Goal: Task Accomplishment & Management: Use online tool/utility

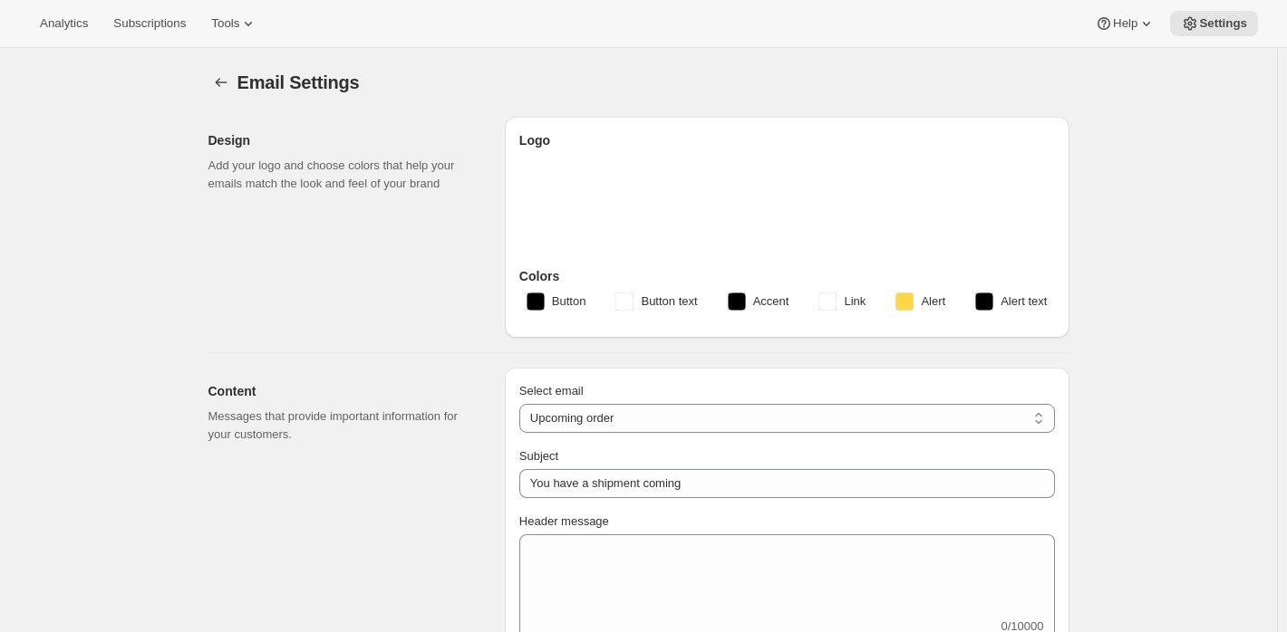
select select "subscriptionMessage"
select select "5"
select select "15"
type input "Wolffer"
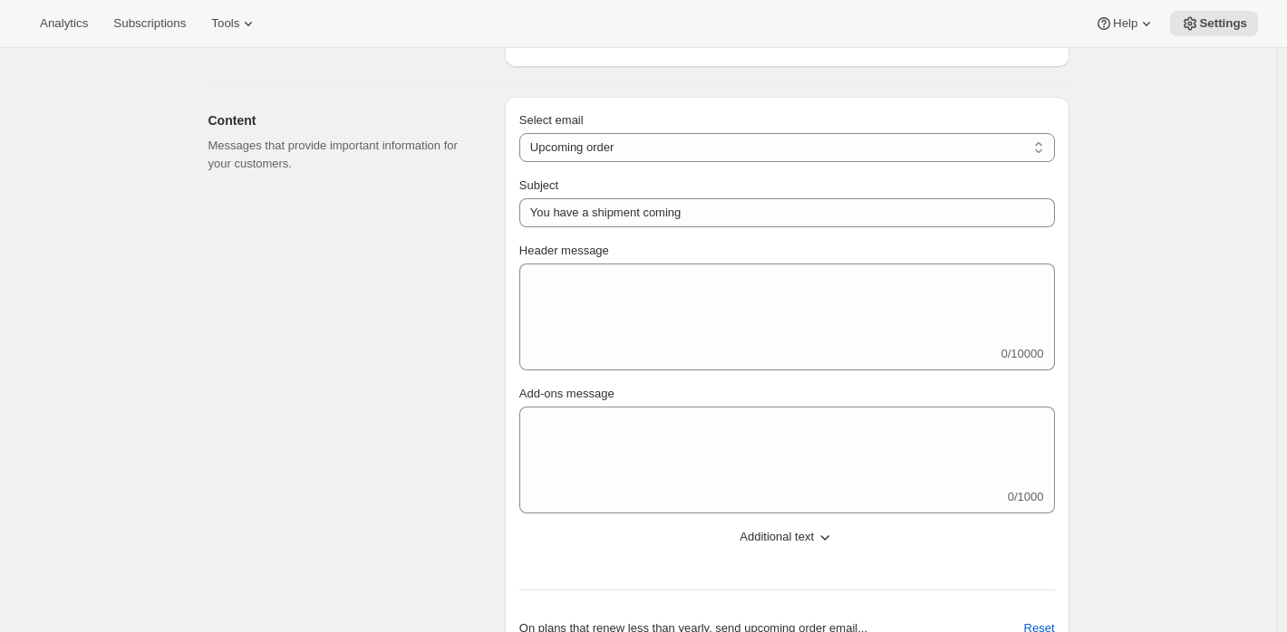
scroll to position [272, 0]
click at [605, 140] on select "New subscription Upcoming order Failed payment Delayed subscription (inventory …" at bounding box center [786, 146] width 535 height 29
click at [362, 363] on div "Content Messages that provide important information for your customers." at bounding box center [349, 474] width 282 height 756
click at [652, 149] on select "New subscription Upcoming order Failed payment Delayed subscription (inventory …" at bounding box center [786, 146] width 535 height 29
click at [709, 152] on select "New subscription Upcoming order Failed payment Delayed subscription (inventory …" at bounding box center [786, 146] width 535 height 29
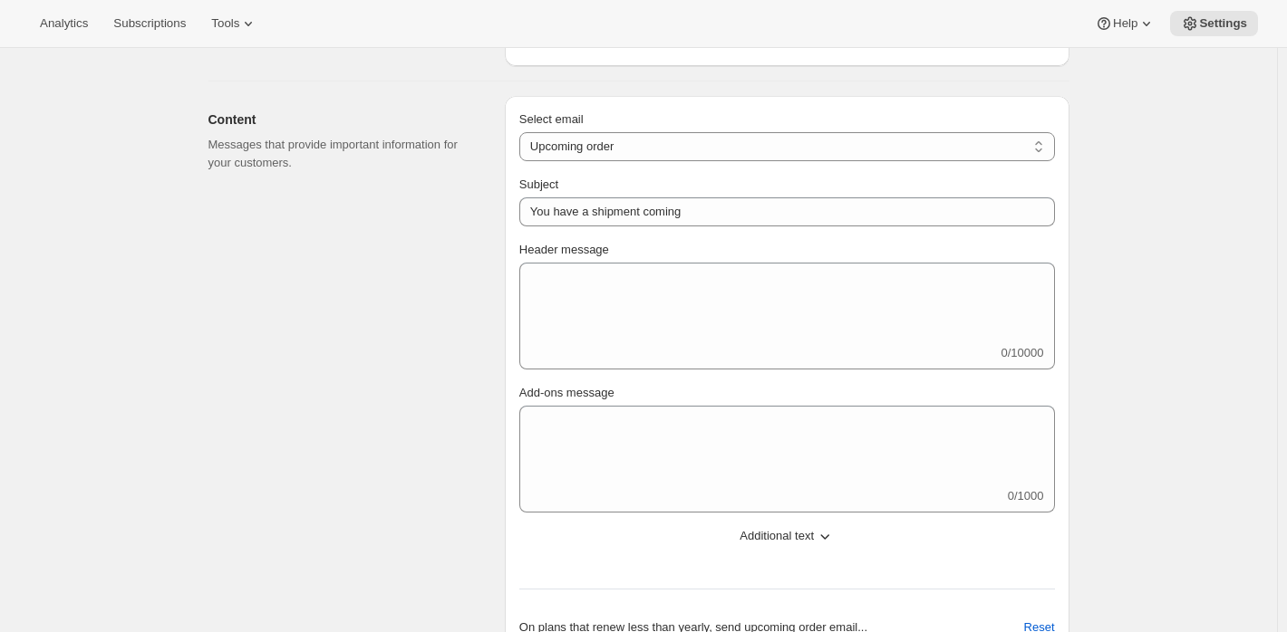
click at [313, 279] on div "Content Messages that provide important information for your customers." at bounding box center [349, 474] width 282 height 756
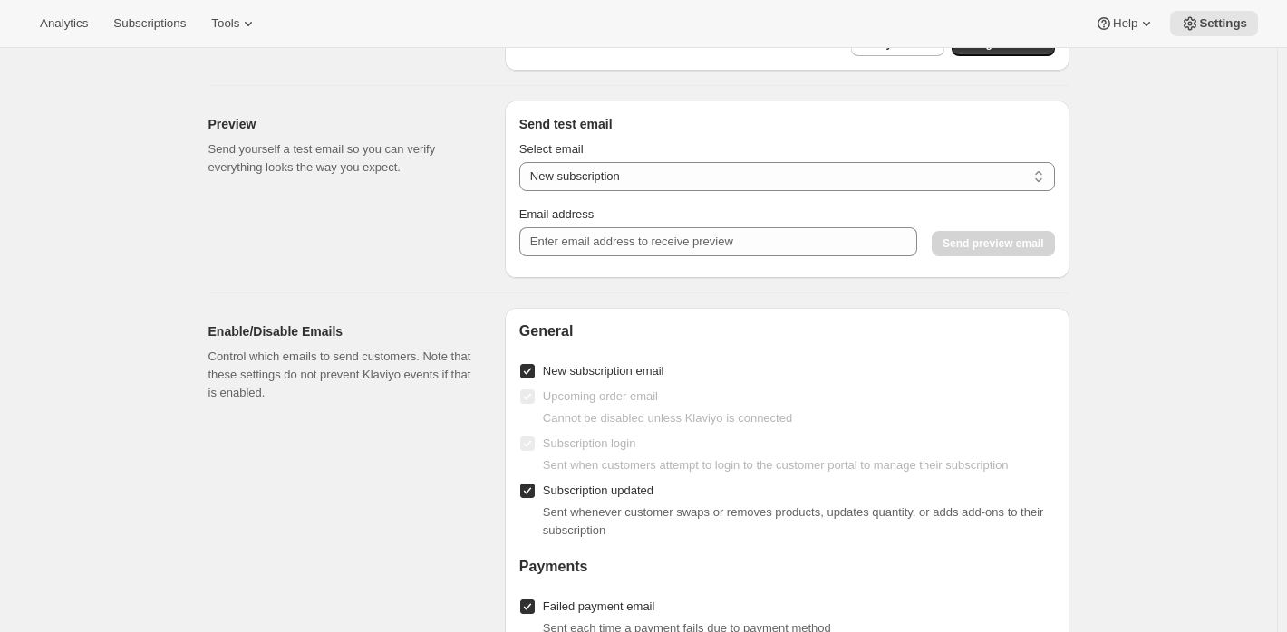
scroll to position [1277, 0]
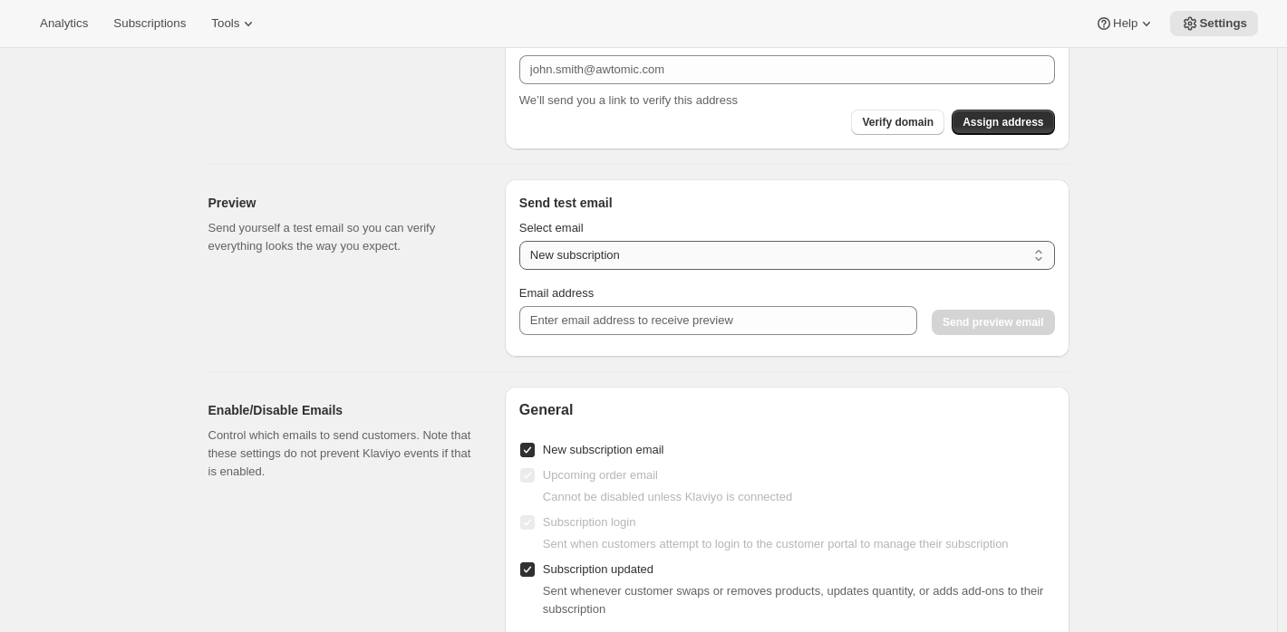
click at [685, 257] on select "New subscription Upcoming order Payment failure Delayed subscription Updated su…" at bounding box center [786, 255] width 535 height 29
click at [257, 261] on div "Preview Send yourself a test email so you can verify everything looks the way y…" at bounding box center [349, 268] width 282 height 178
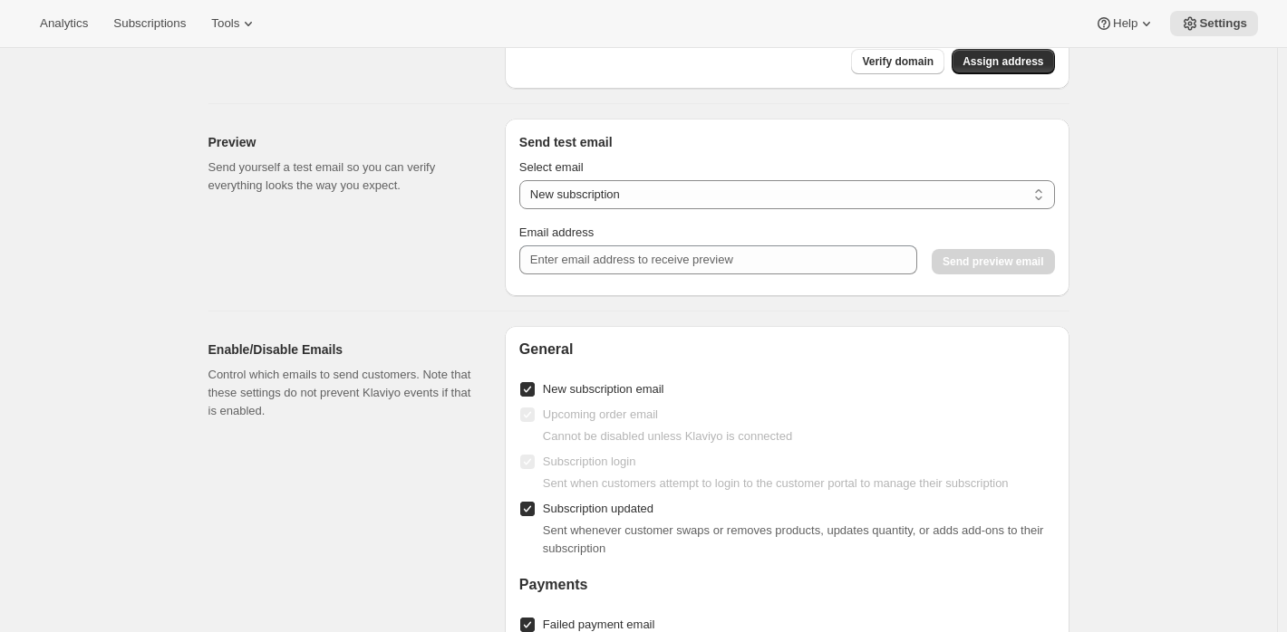
scroll to position [1367, 0]
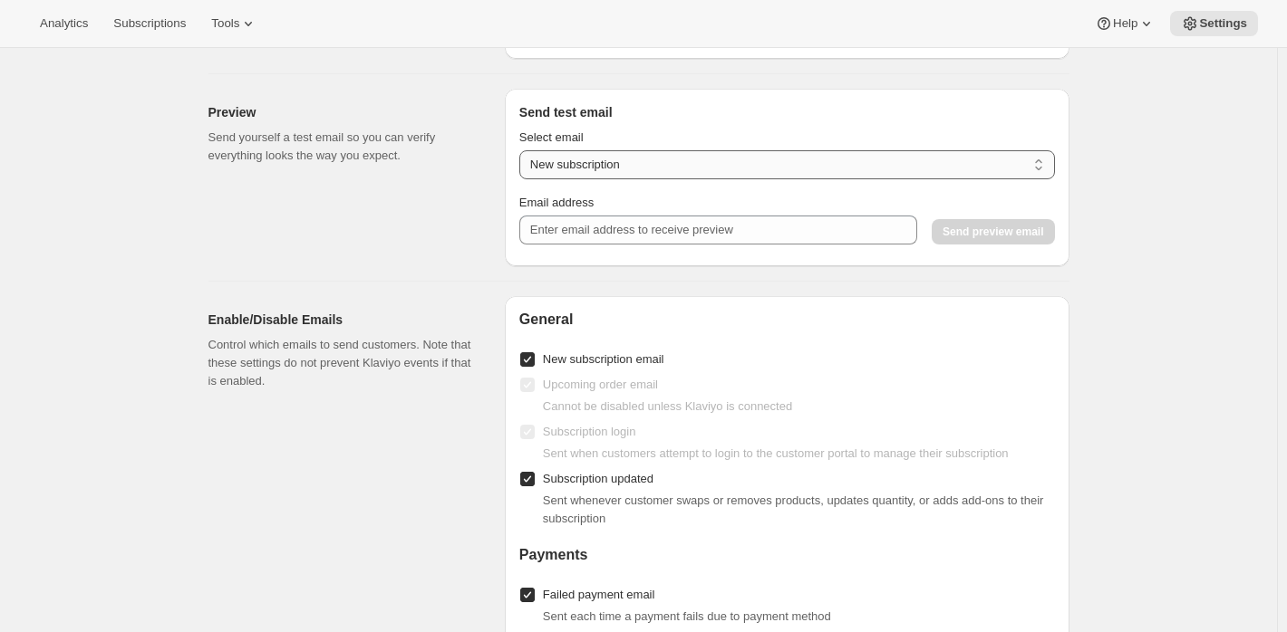
click at [587, 166] on select "New subscription Upcoming order Payment failure Delayed subscription Updated su…" at bounding box center [786, 164] width 535 height 29
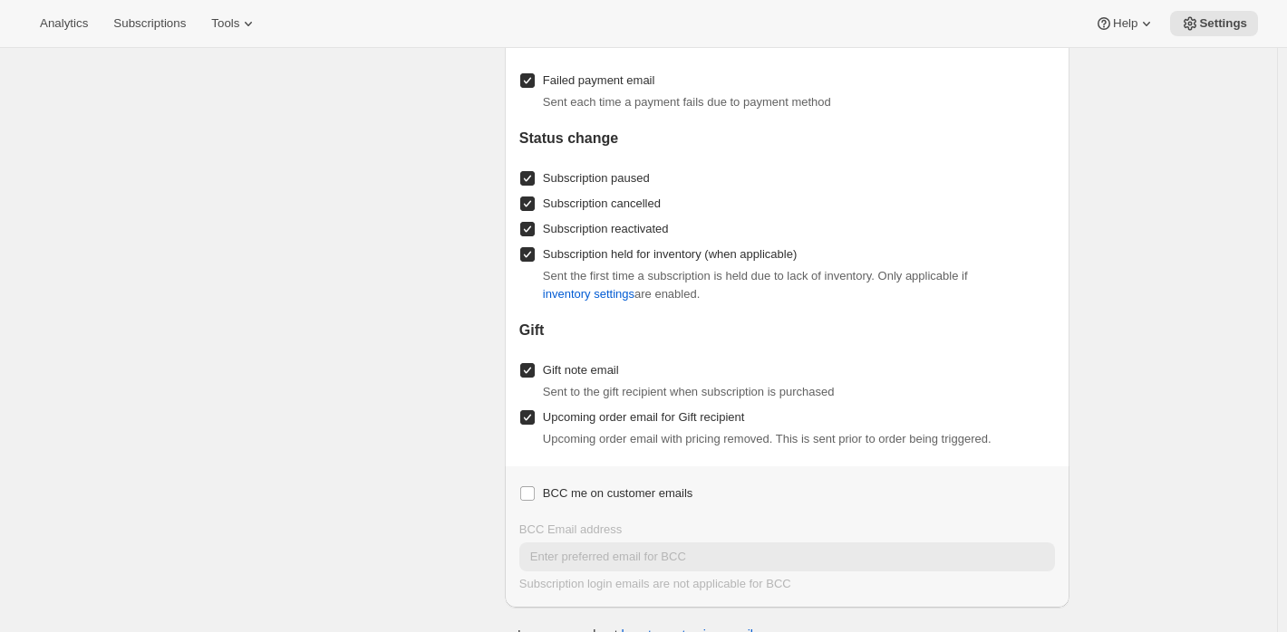
scroll to position [1911, 0]
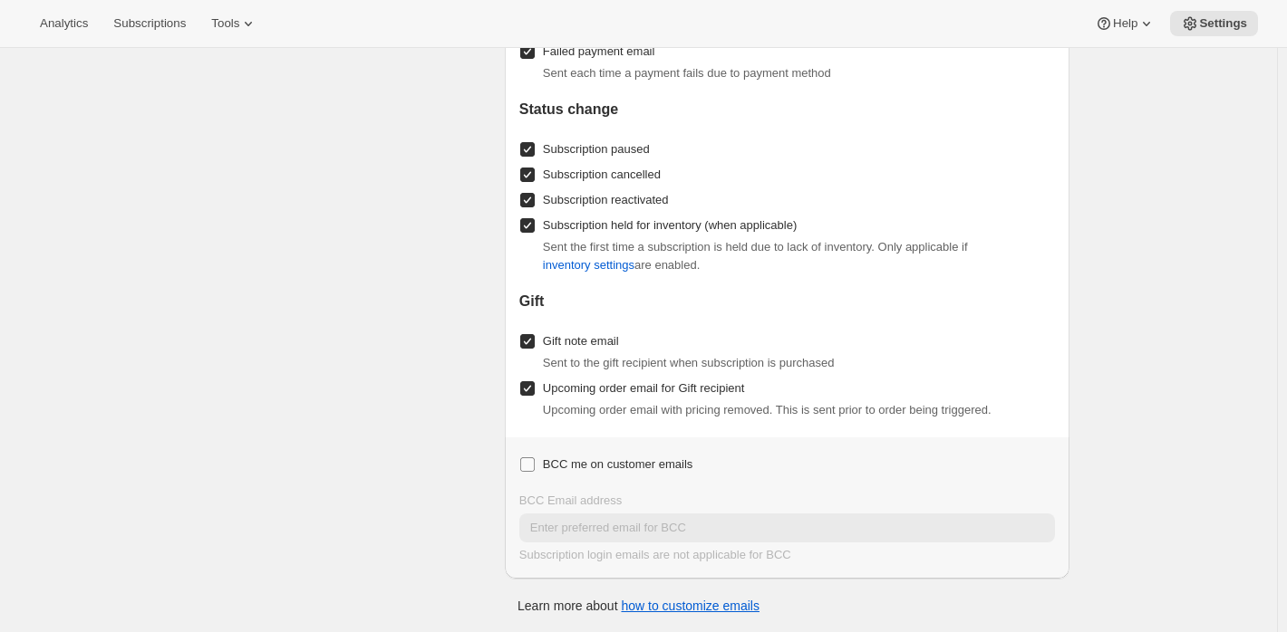
click at [534, 462] on input "BCC me on customer emails" at bounding box center [527, 465] width 14 height 14
click at [535, 459] on input "BCC me on customer emails" at bounding box center [527, 465] width 14 height 14
checkbox input "false"
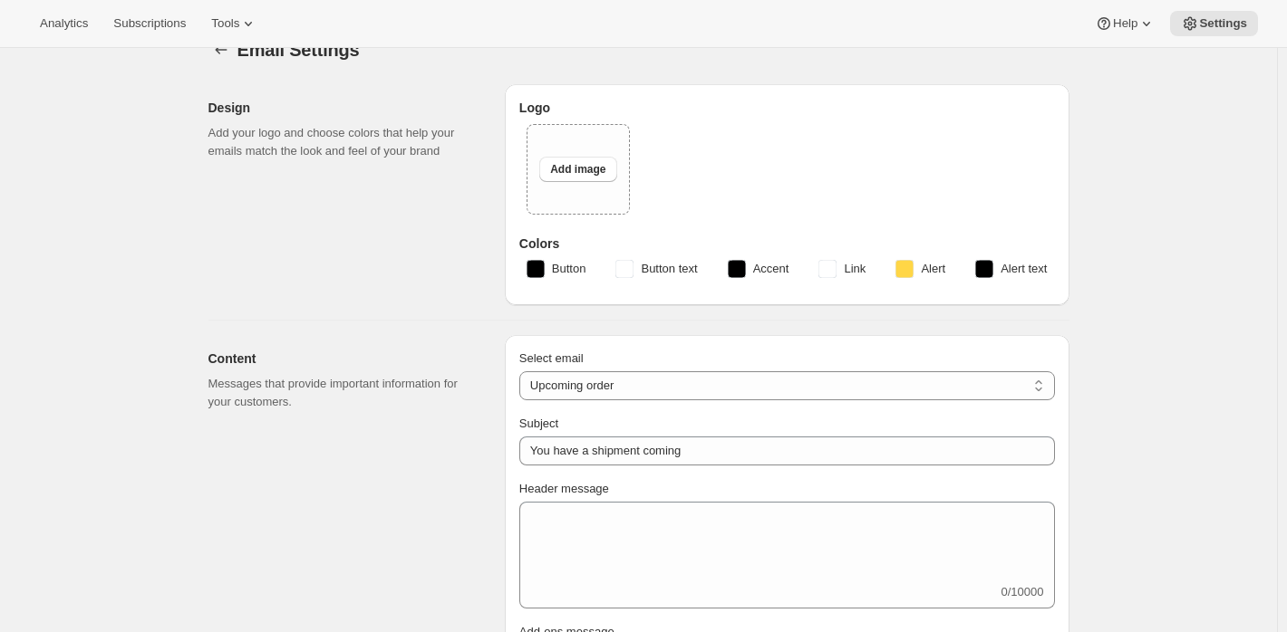
scroll to position [91, 0]
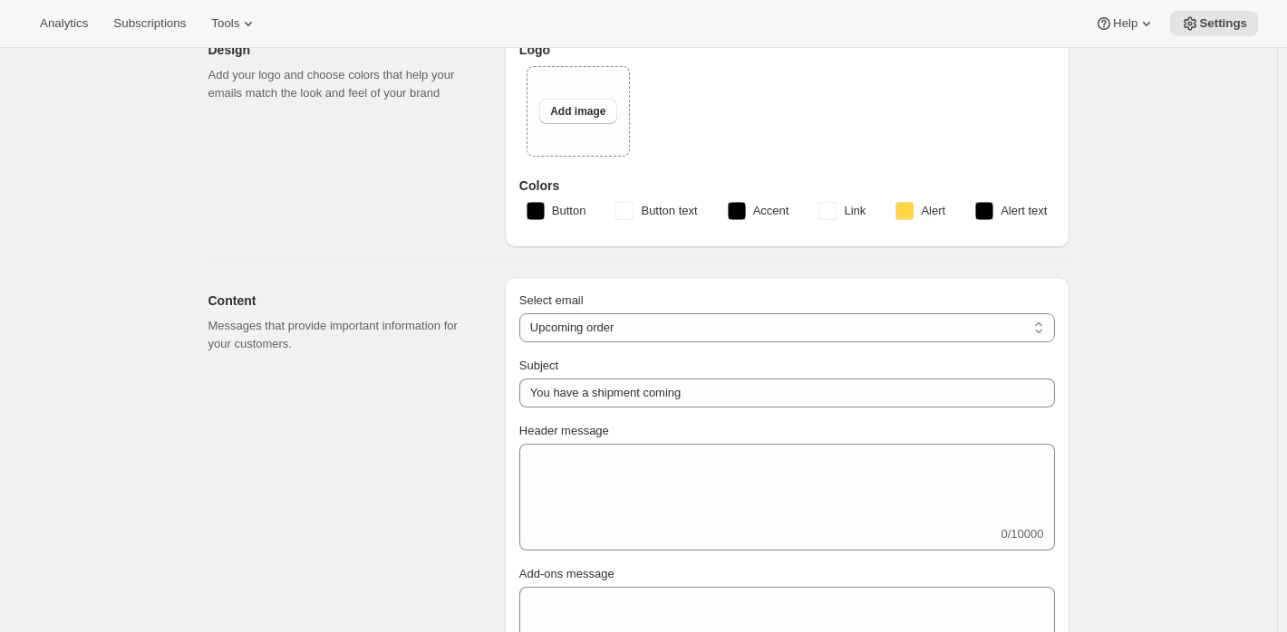
click at [739, 216] on rect "button" at bounding box center [737, 211] width 18 height 18
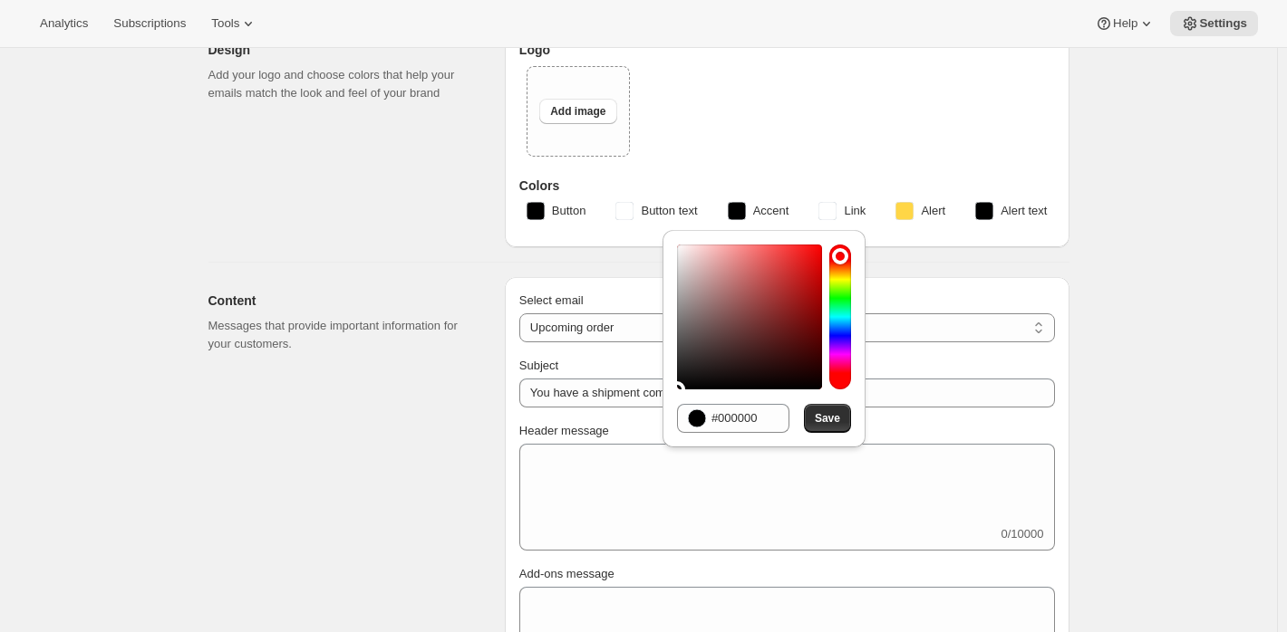
click at [830, 208] on rect "button" at bounding box center [827, 211] width 18 height 18
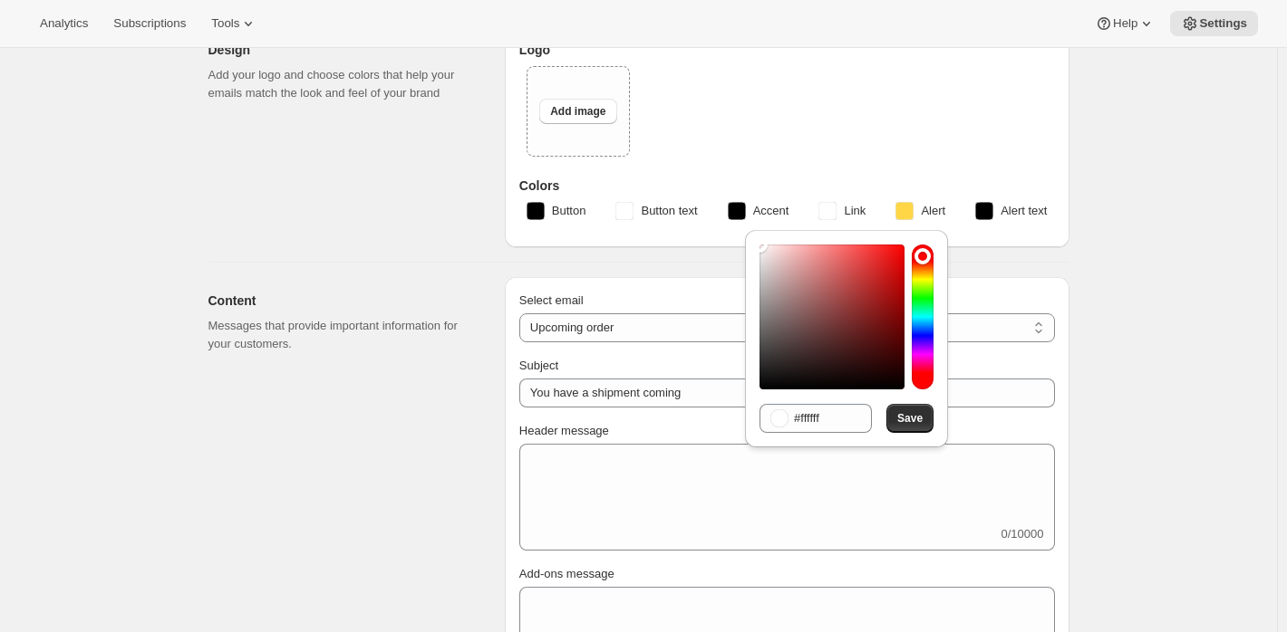
click at [906, 206] on rect "button" at bounding box center [904, 211] width 18 height 18
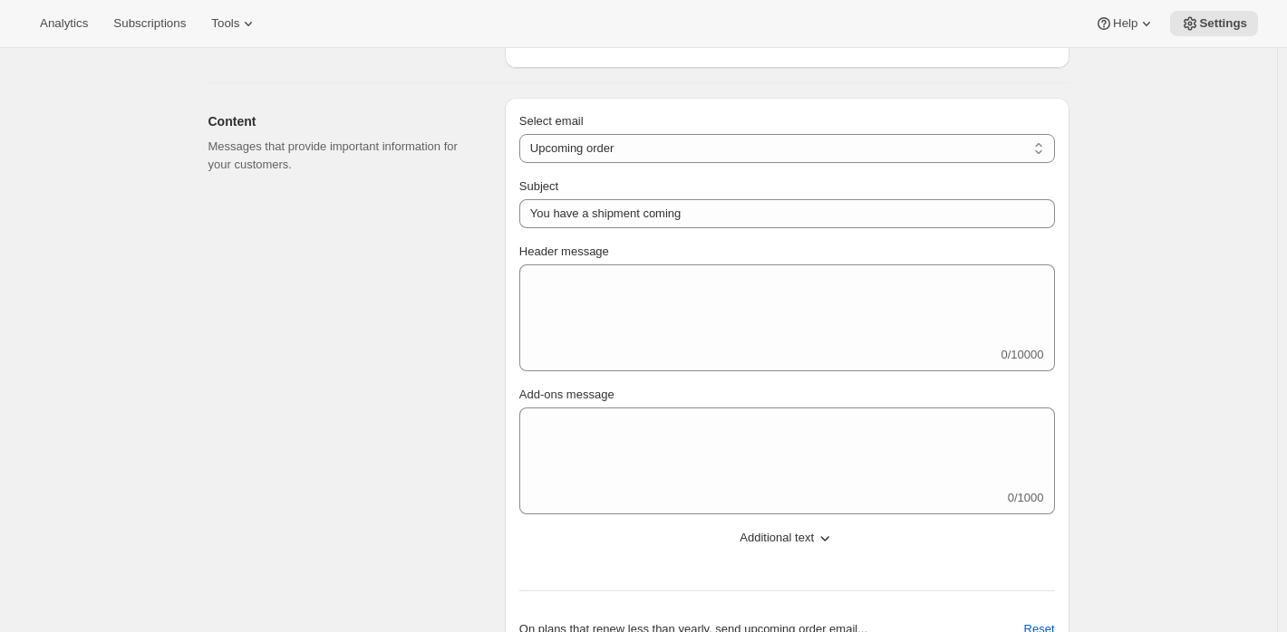
scroll to position [272, 0]
click at [595, 151] on select "New subscription Upcoming order Failed payment Delayed subscription (inventory …" at bounding box center [786, 146] width 535 height 29
select select "failedPaymentMessage"
click at [523, 132] on select "New subscription Upcoming order Failed payment Delayed subscription (inventory …" at bounding box center [786, 146] width 535 height 29
type input "Issue with Payment"
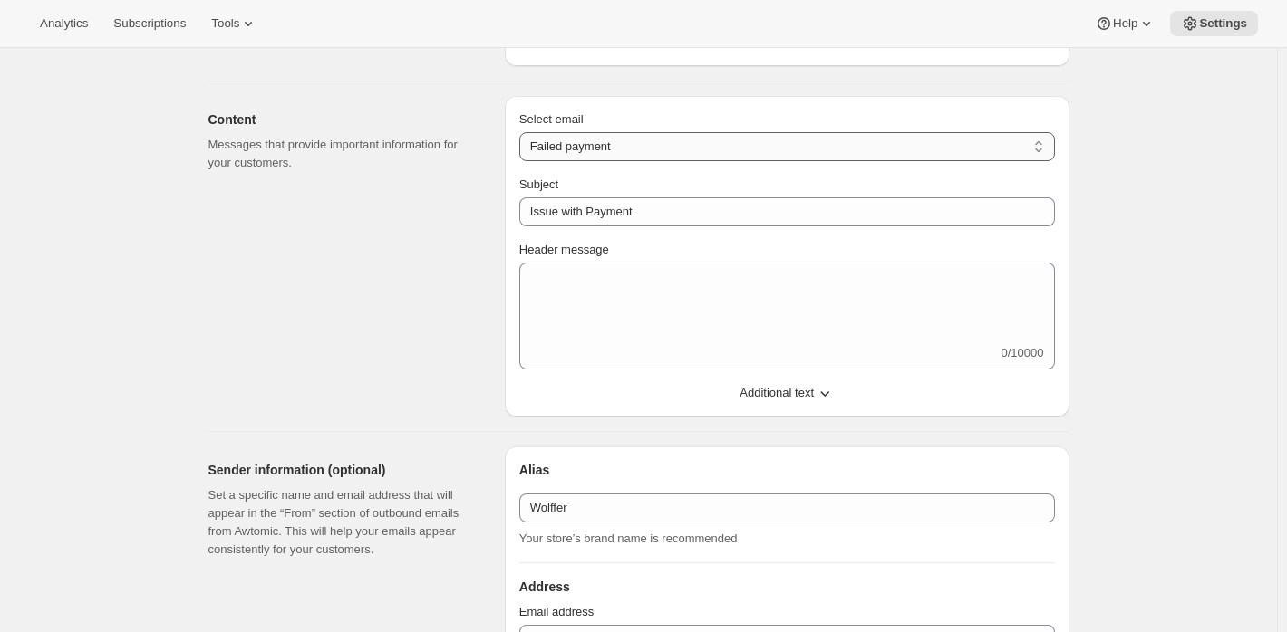
click at [649, 159] on select "New subscription Upcoming order Failed payment Delayed subscription (inventory …" at bounding box center [786, 146] width 535 height 29
select select "delayedMessage"
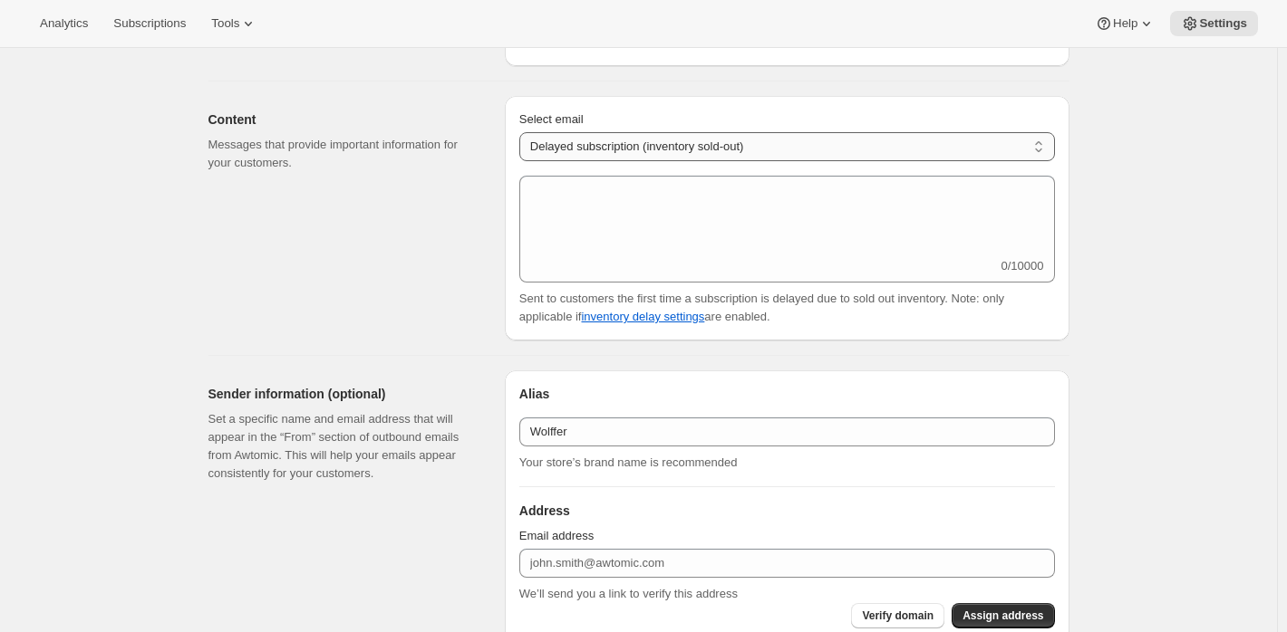
click at [638, 138] on select "New subscription Upcoming order Failed payment Delayed subscription (inventory …" at bounding box center [786, 146] width 535 height 29
select select "pausedMessage"
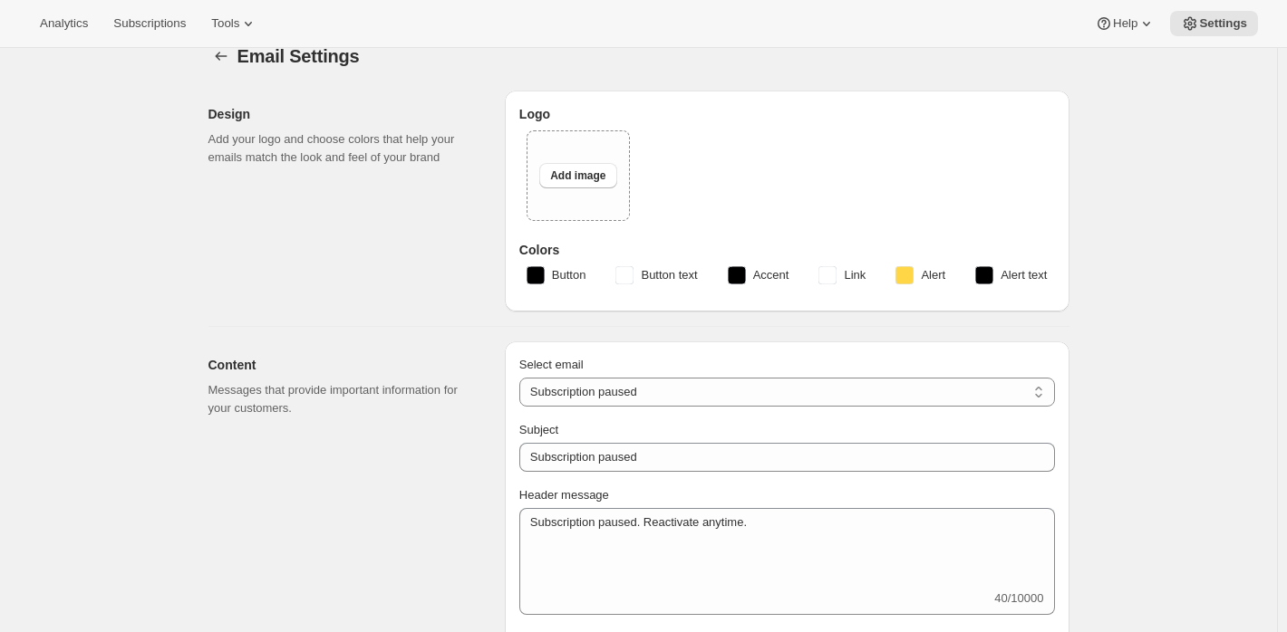
scroll to position [0, 0]
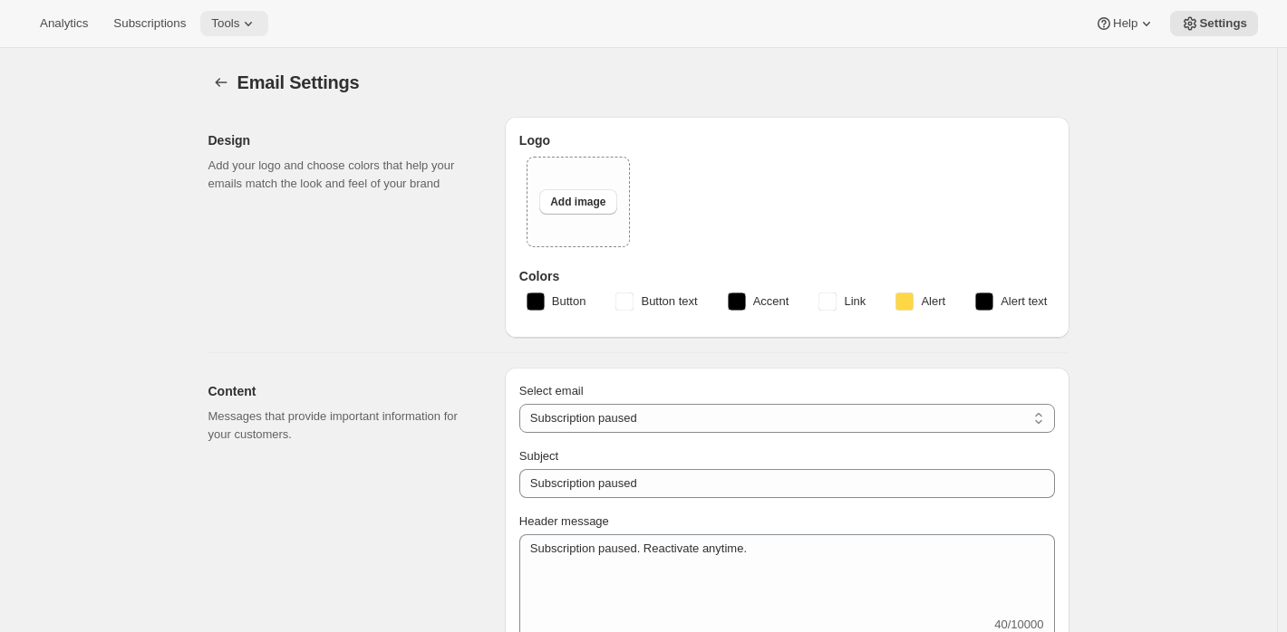
click at [227, 22] on span "Tools" at bounding box center [225, 23] width 28 height 14
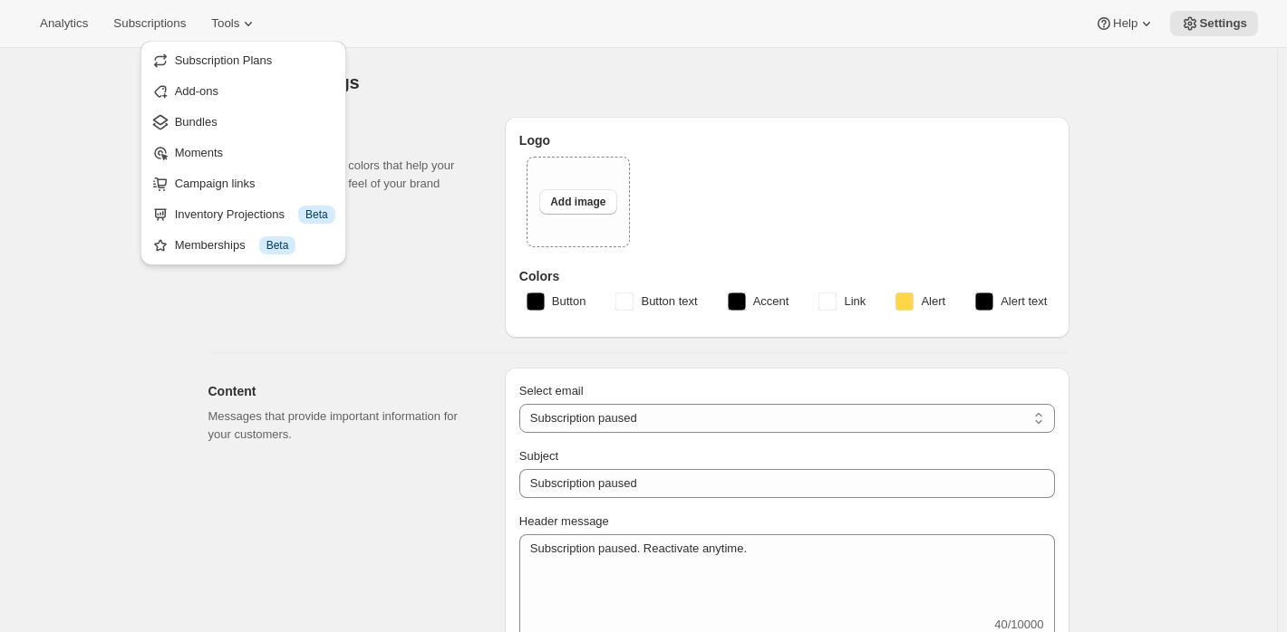
click at [254, 122] on span "Bundles" at bounding box center [255, 122] width 160 height 18
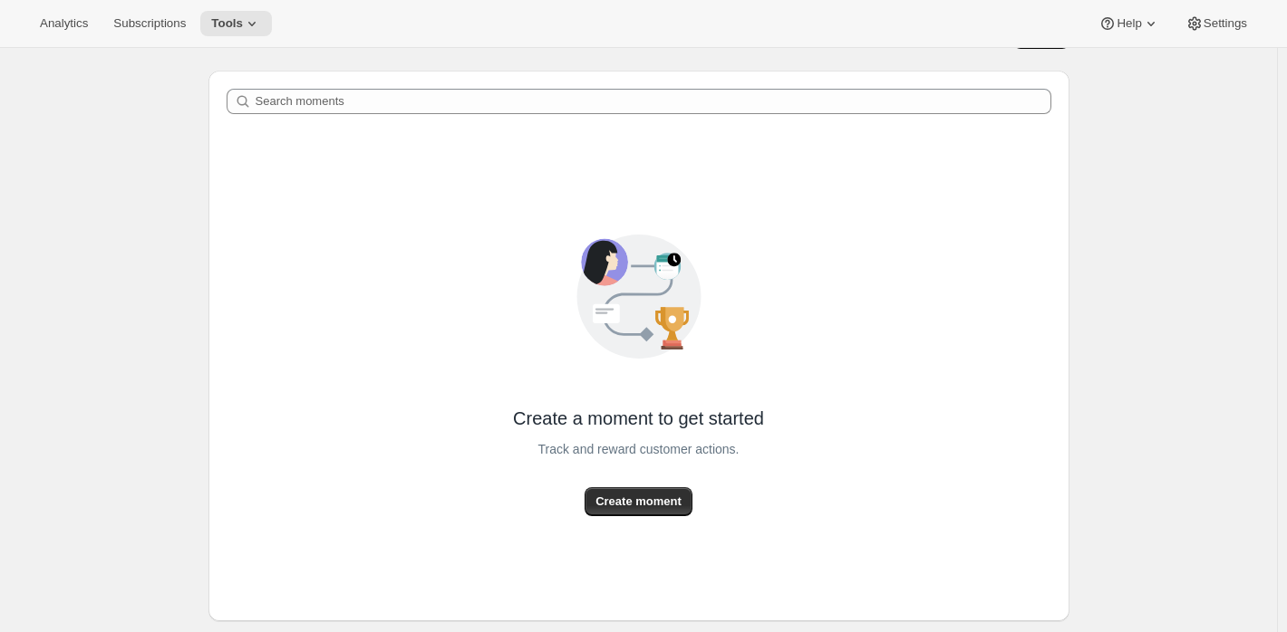
scroll to position [89, 0]
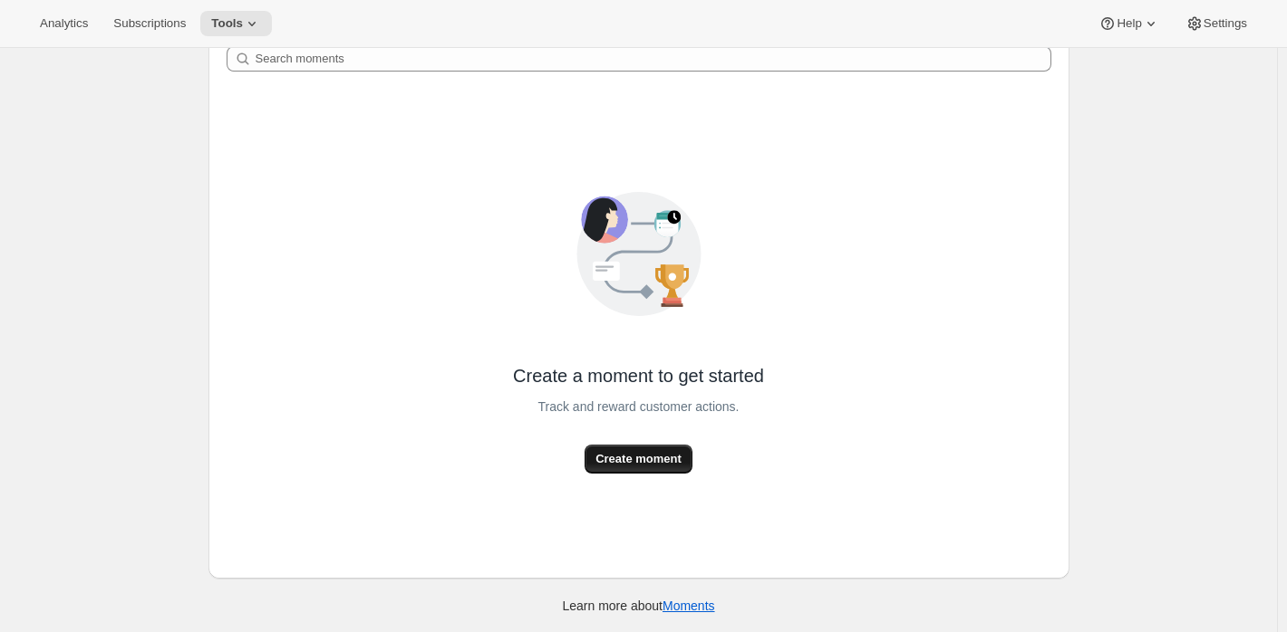
click at [628, 451] on span "Create moment" at bounding box center [638, 459] width 86 height 18
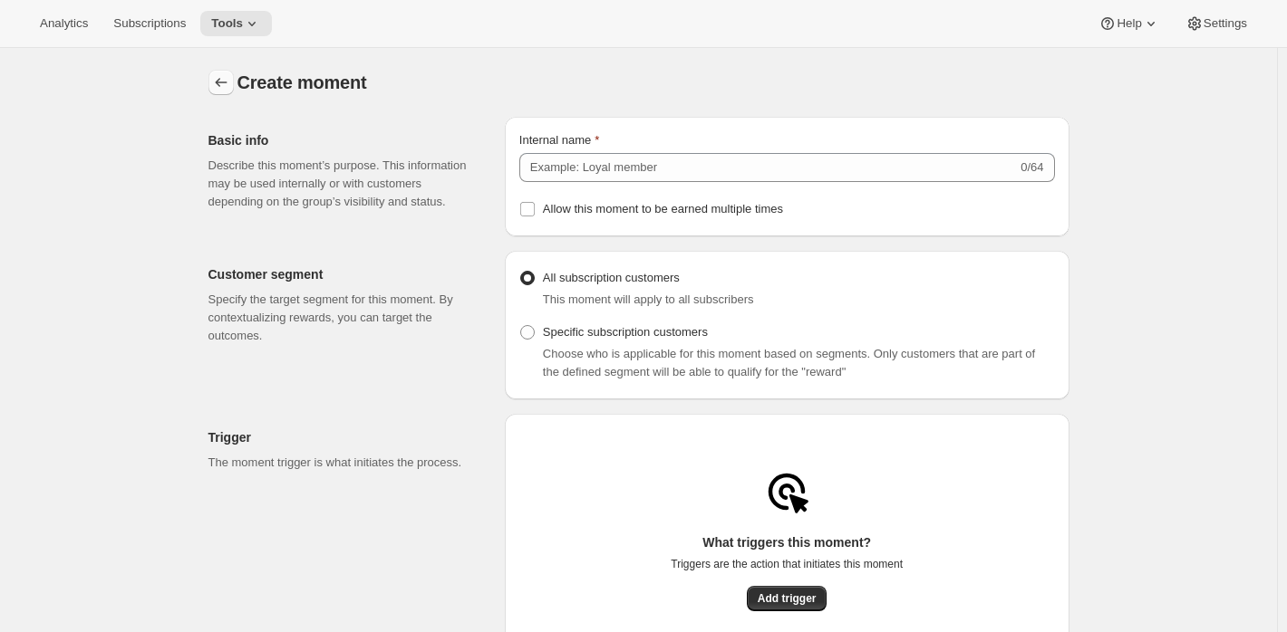
click at [216, 81] on icon "Create moment" at bounding box center [221, 82] width 18 height 18
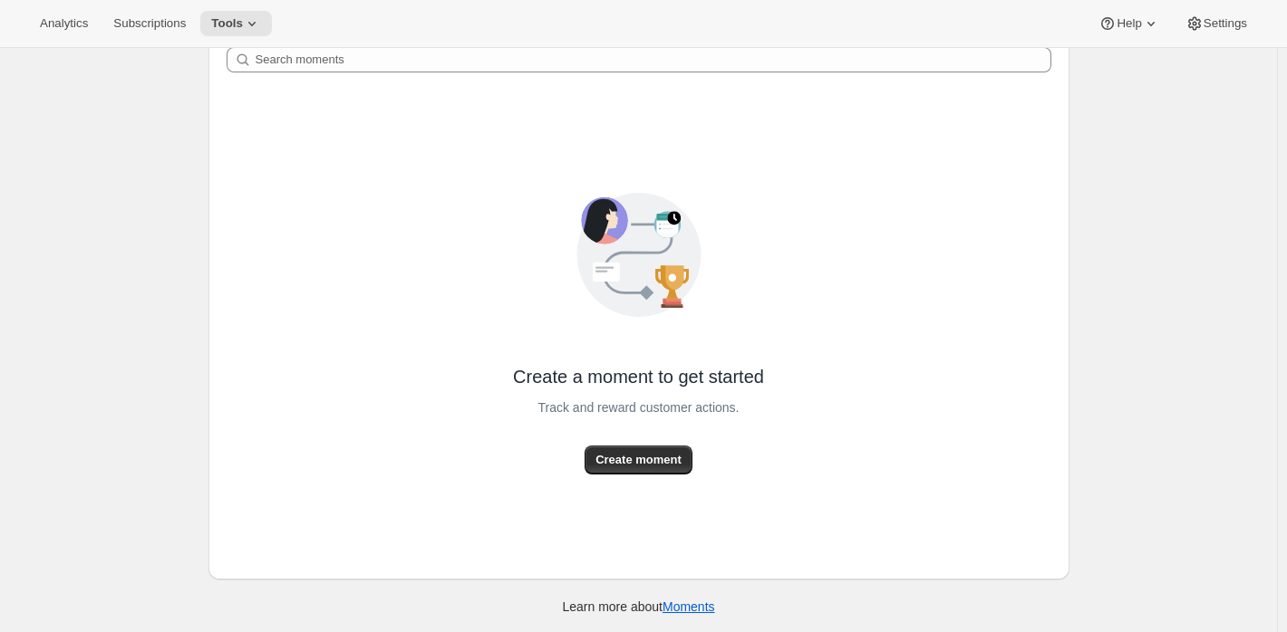
scroll to position [89, 0]
click at [633, 467] on button "Create moment" at bounding box center [638, 459] width 108 height 29
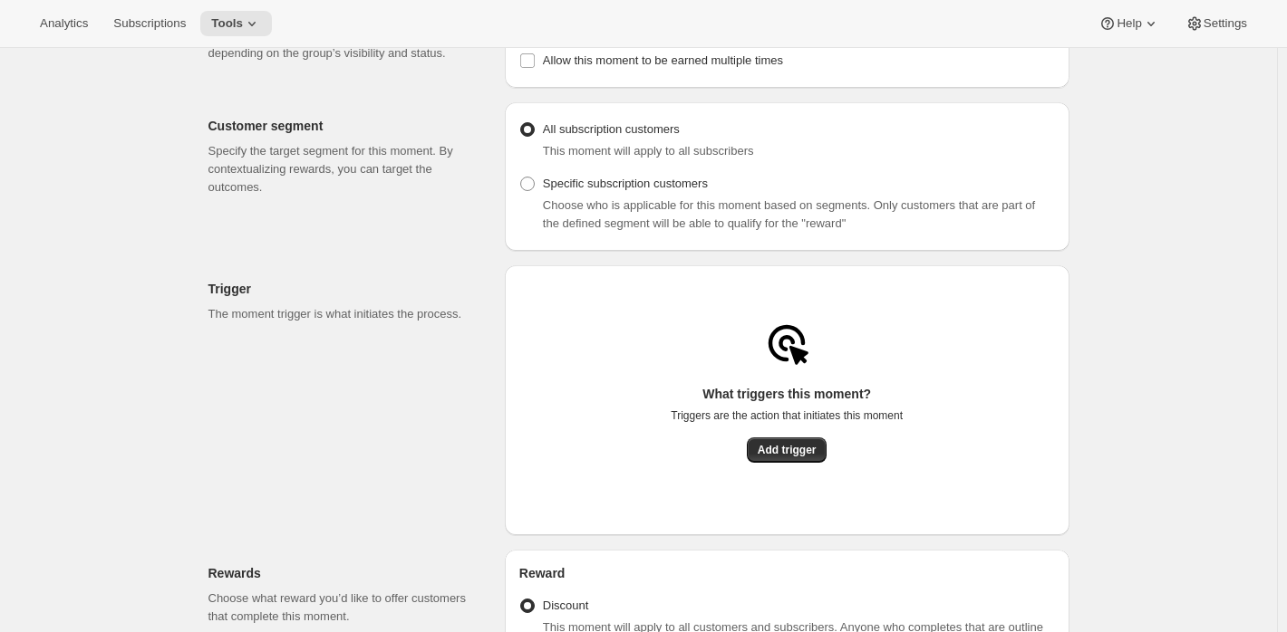
scroll to position [181, 0]
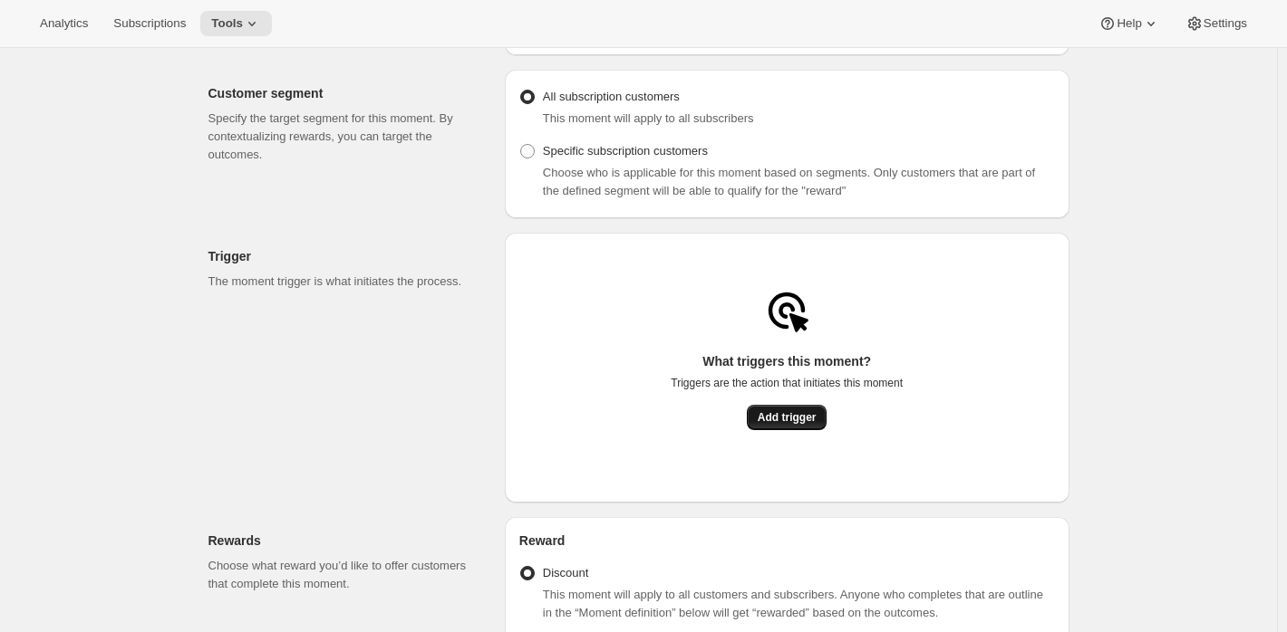
click at [763, 422] on span "Add trigger" at bounding box center [786, 417] width 59 height 14
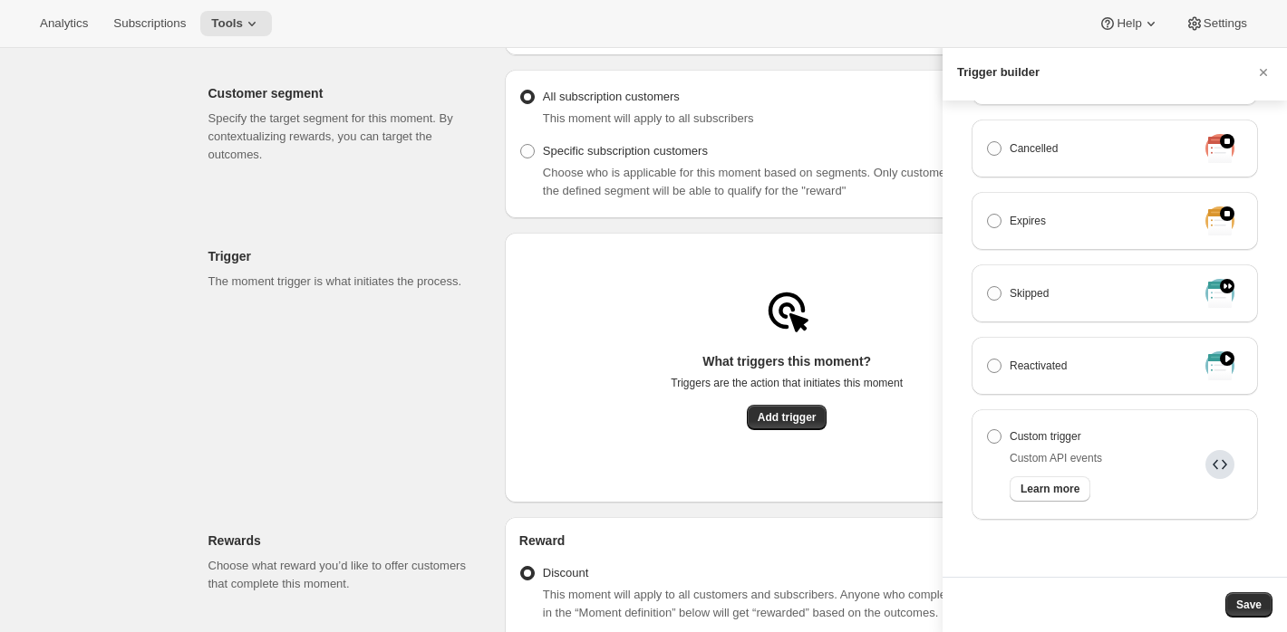
scroll to position [520, 0]
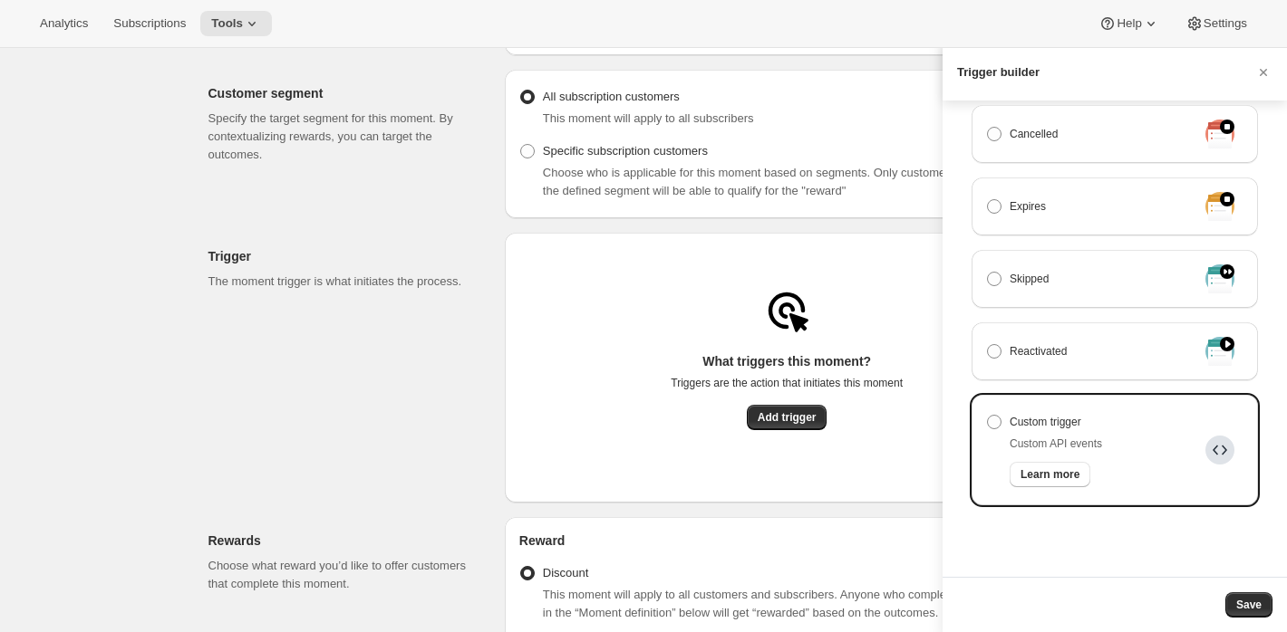
click at [1130, 424] on div "Custom trigger Custom API events Learn more" at bounding box center [1114, 451] width 257 height 82
click at [1262, 67] on icon "Cancel" at bounding box center [1263, 72] width 18 height 18
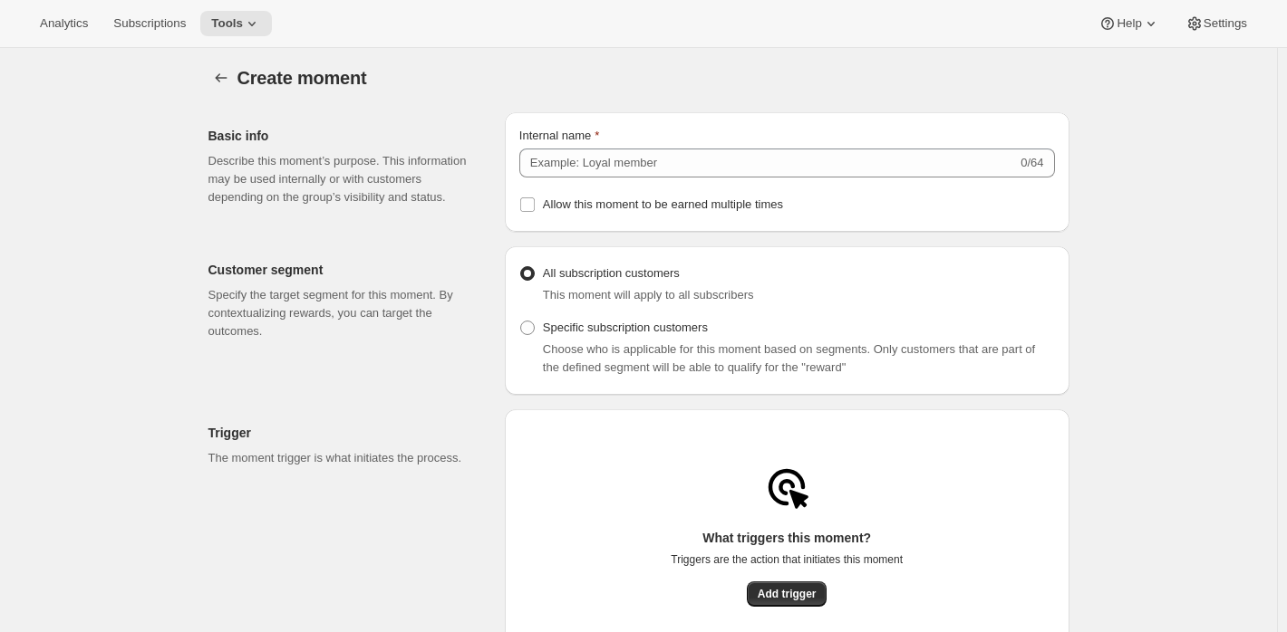
scroll to position [0, 0]
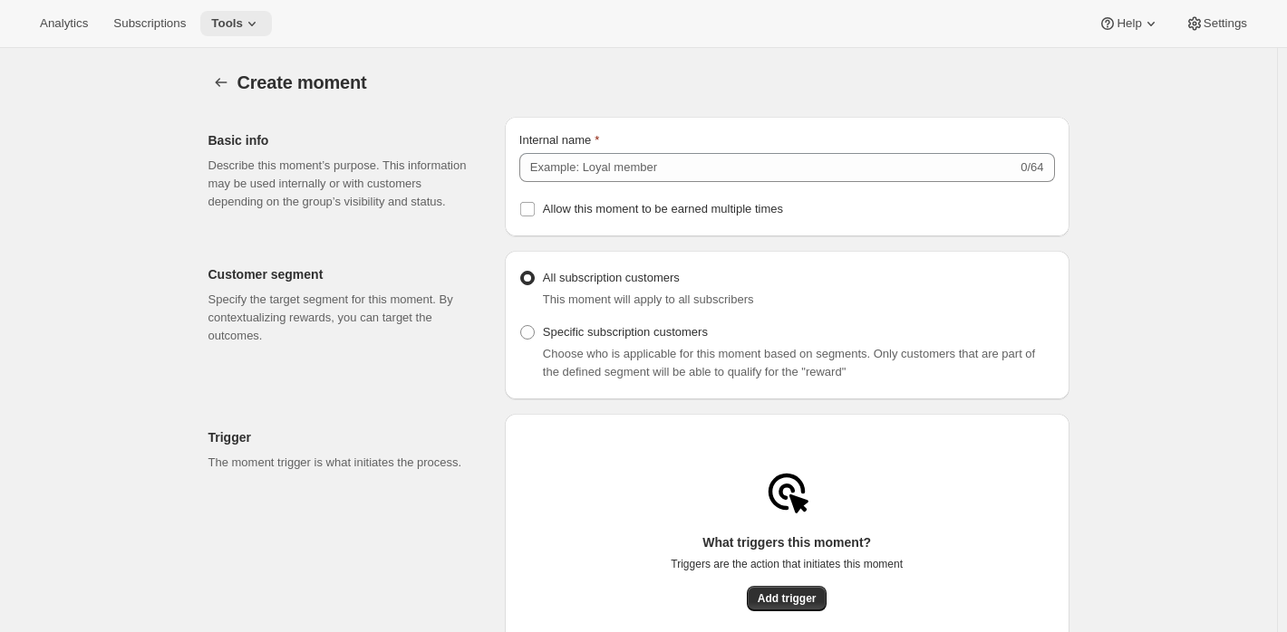
click at [259, 31] on icon at bounding box center [252, 23] width 18 height 18
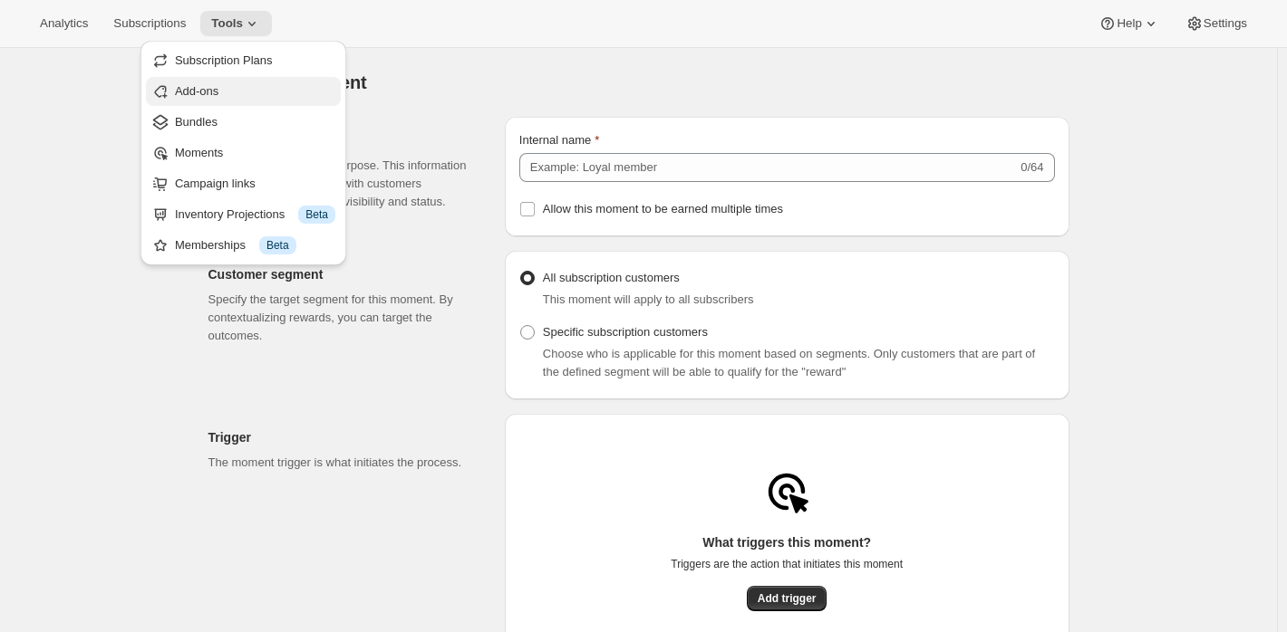
click at [205, 92] on span "Add-ons" at bounding box center [196, 91] width 43 height 14
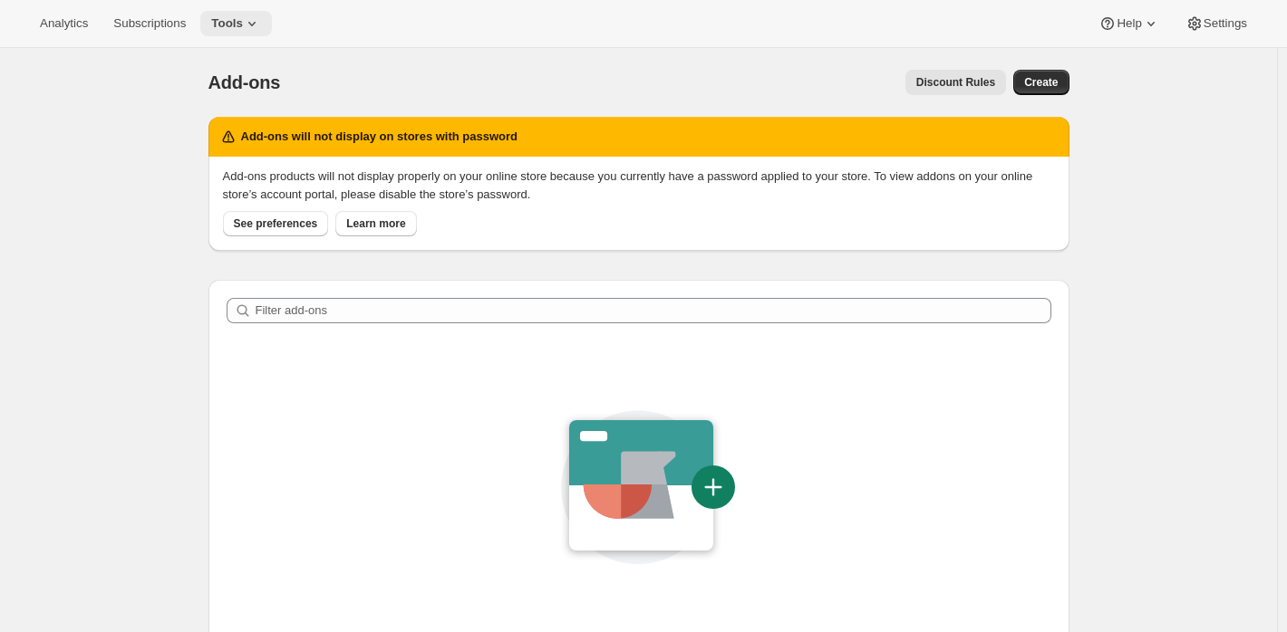
click at [258, 28] on icon at bounding box center [252, 23] width 18 height 18
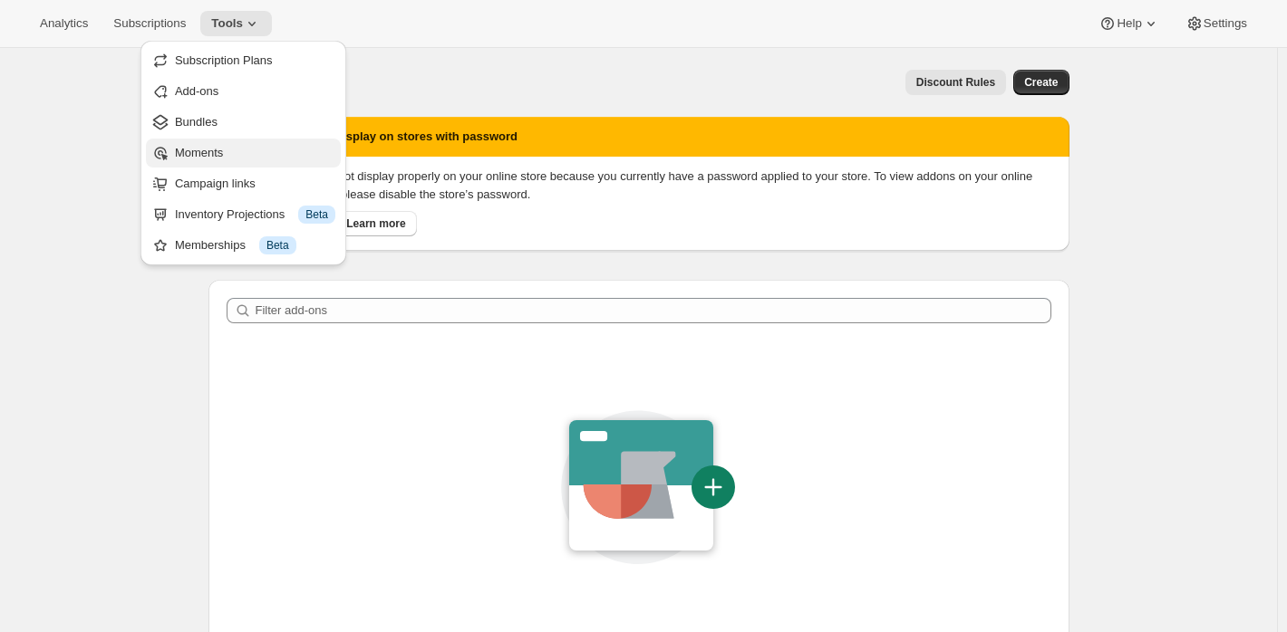
click at [228, 145] on span "Moments" at bounding box center [255, 153] width 160 height 18
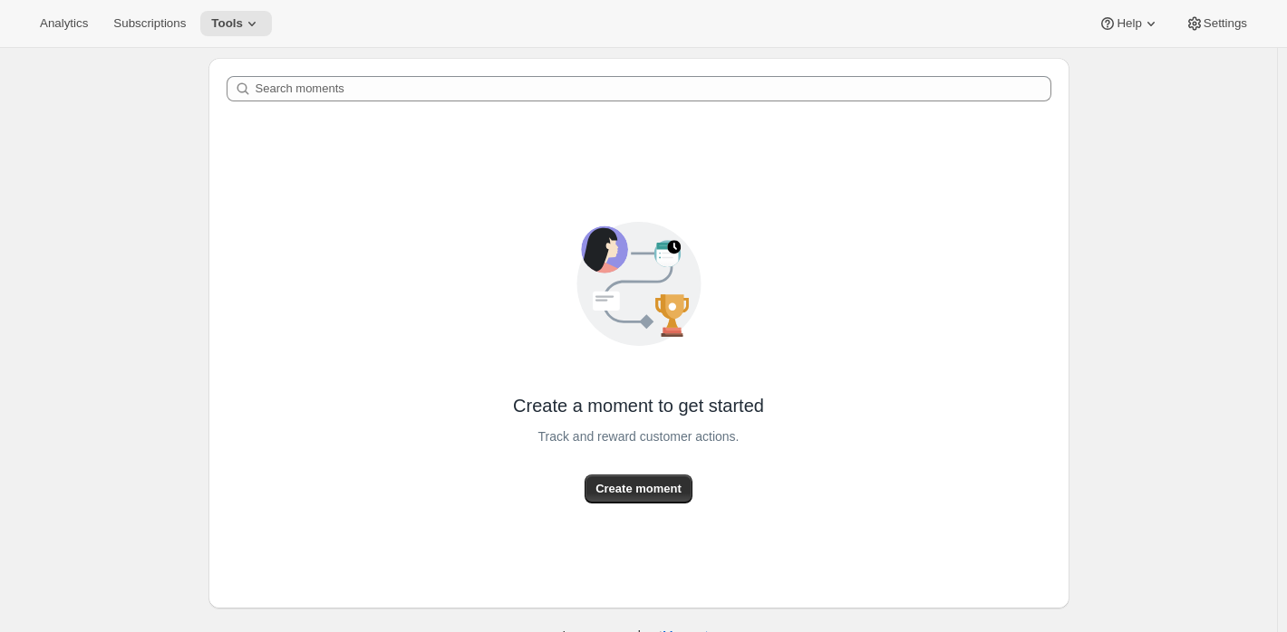
scroll to position [89, 0]
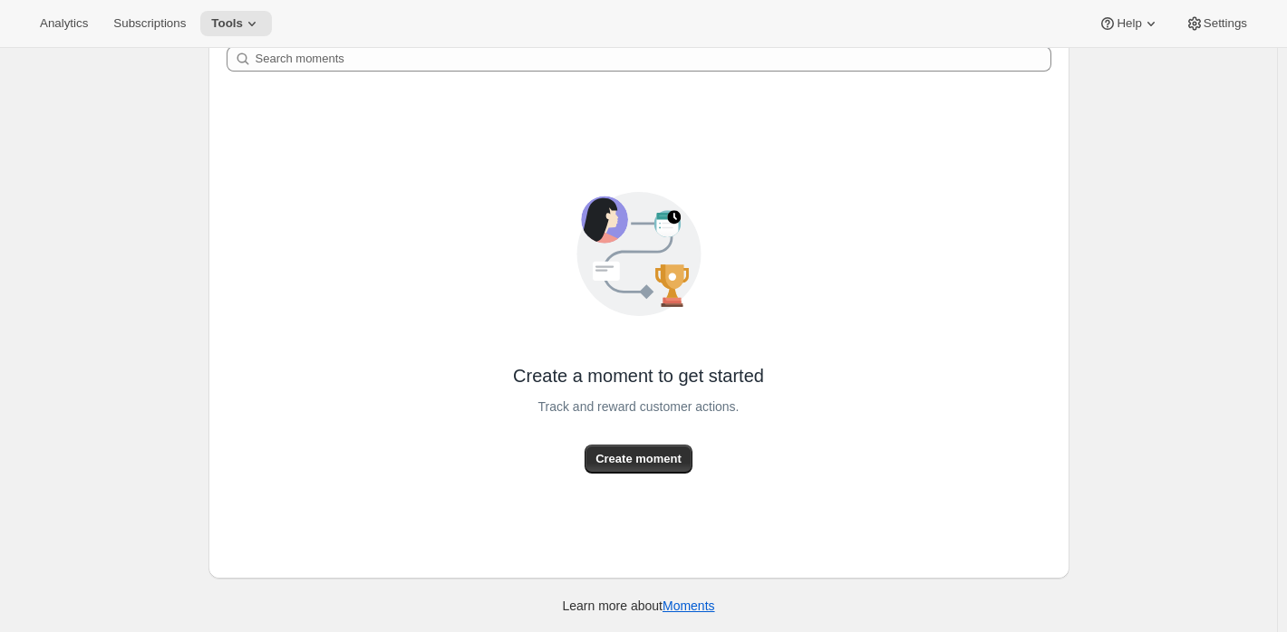
click at [652, 475] on div "Create a moment to get started Track and reward customer actions. Create moment" at bounding box center [638, 345] width 861 height 467
click at [653, 466] on span "Create moment" at bounding box center [638, 459] width 86 height 18
